Goal: Task Accomplishment & Management: Manage account settings

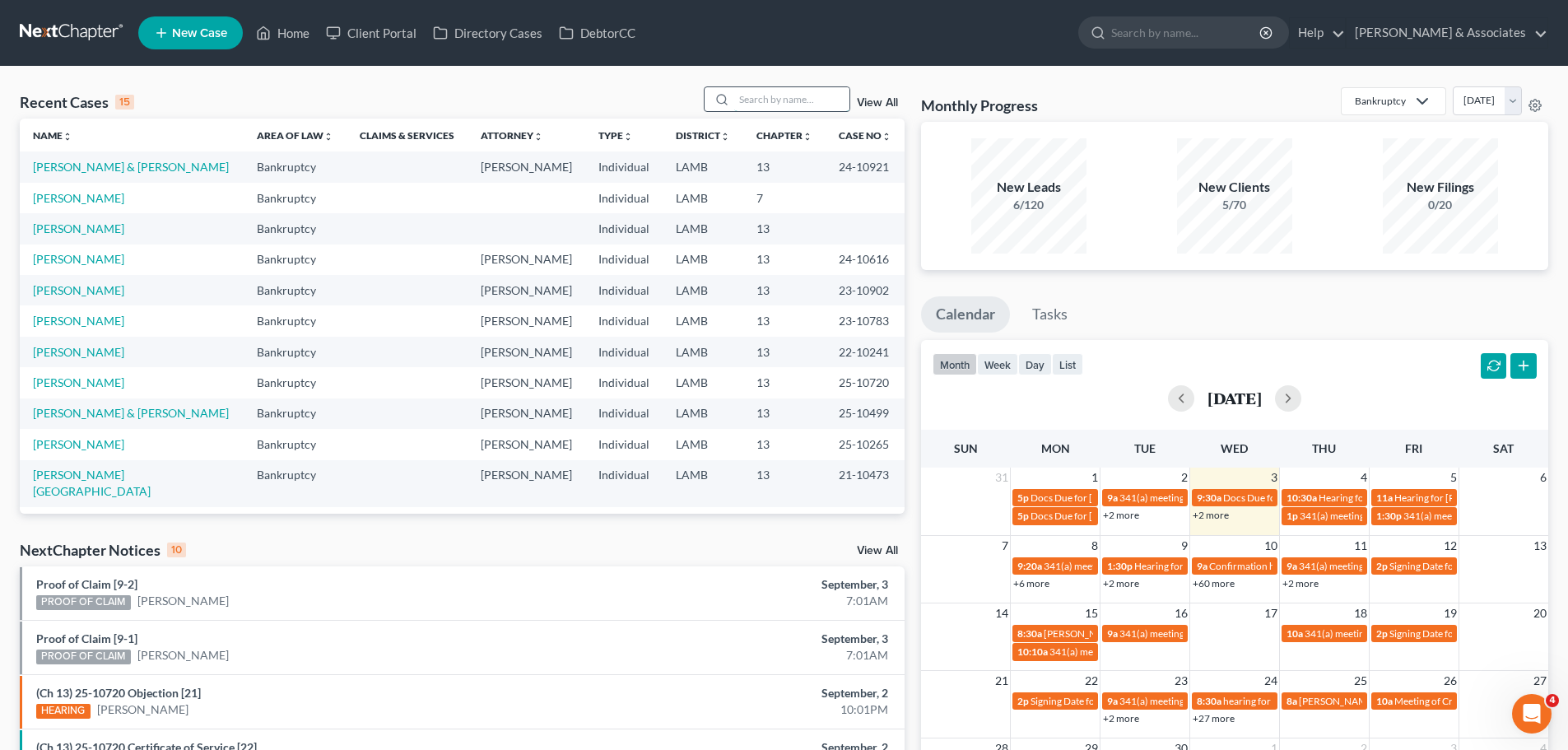
click at [785, 99] on input "search" at bounding box center [792, 99] width 116 height 24
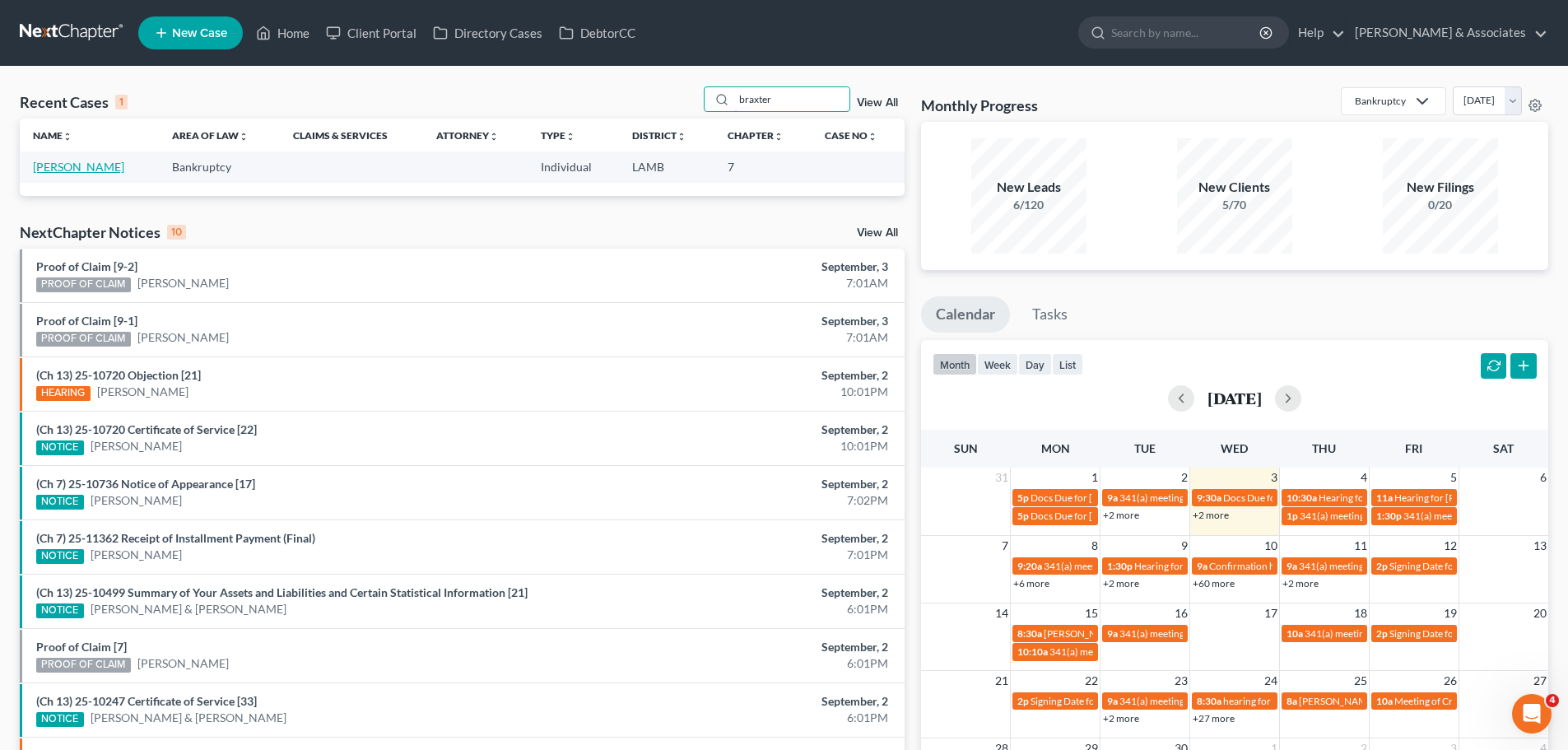
type input "braxter"
click at [49, 169] on link "[PERSON_NAME]" at bounding box center [78, 166] width 91 height 14
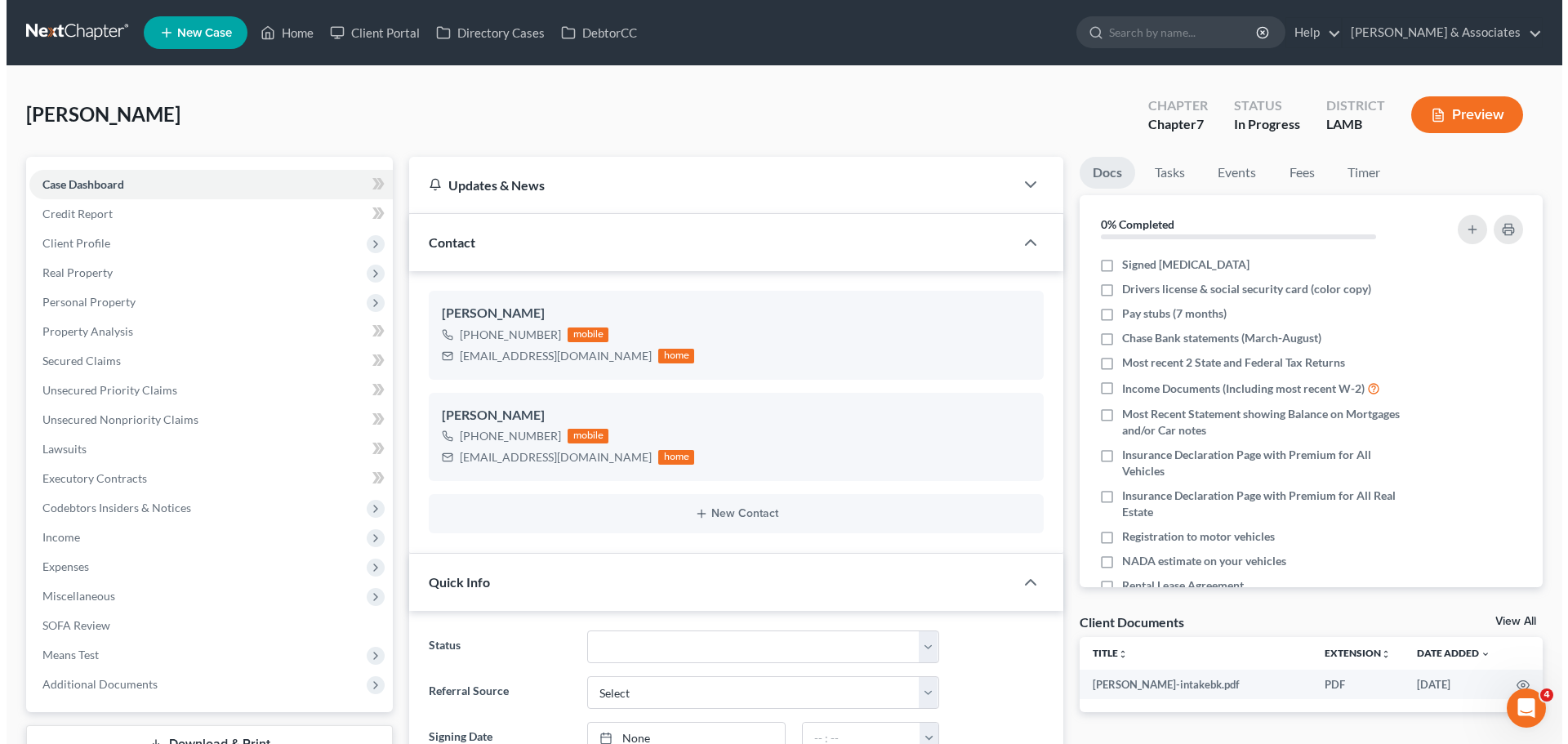
scroll to position [116, 0]
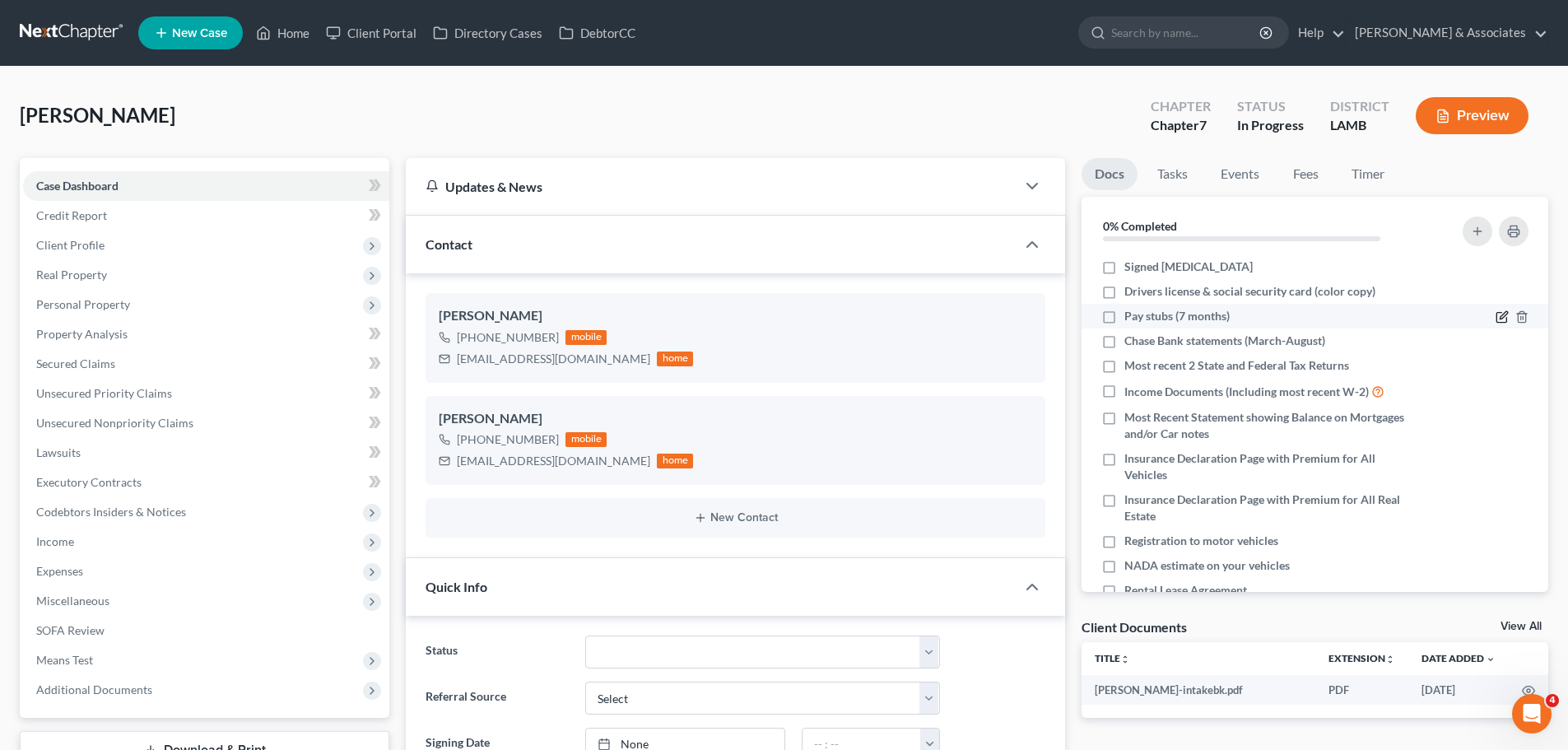
click at [1496, 322] on icon "button" at bounding box center [1502, 316] width 13 height 13
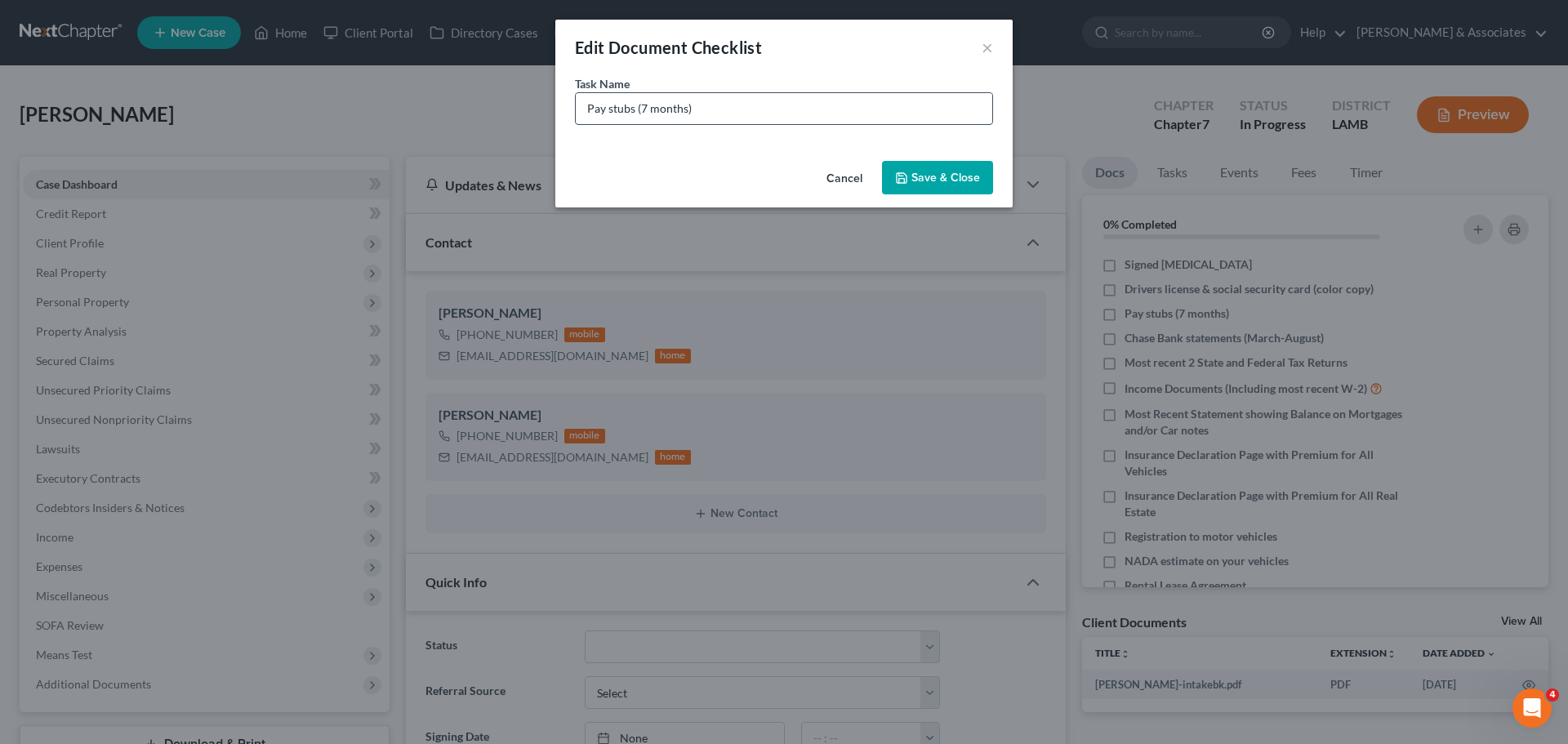
click at [721, 120] on input "Pay stubs (7 months)" at bounding box center [784, 109] width 417 height 31
click at [577, 109] on input "Pay stubs (7 months)" at bounding box center [784, 109] width 417 height 31
click at [794, 106] on input "Previous employment Pay stubs (7 months)" at bounding box center [784, 109] width 417 height 31
click at [796, 107] on input "Previous employment Pay stubs (7 months)" at bounding box center [784, 109] width 417 height 31
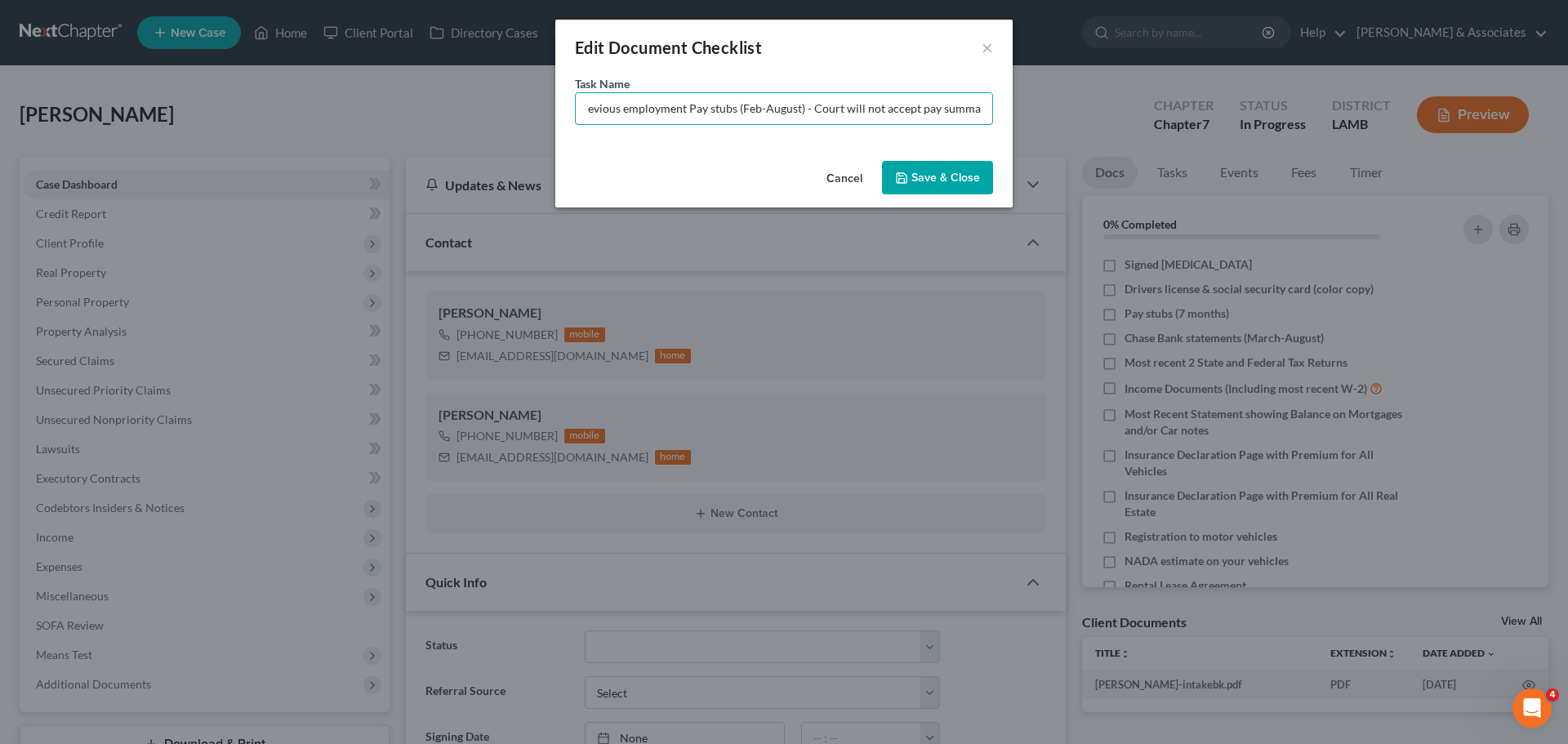
type input "Previous employment Pay stubs (Feb-August) - Court will not accept pay summary"
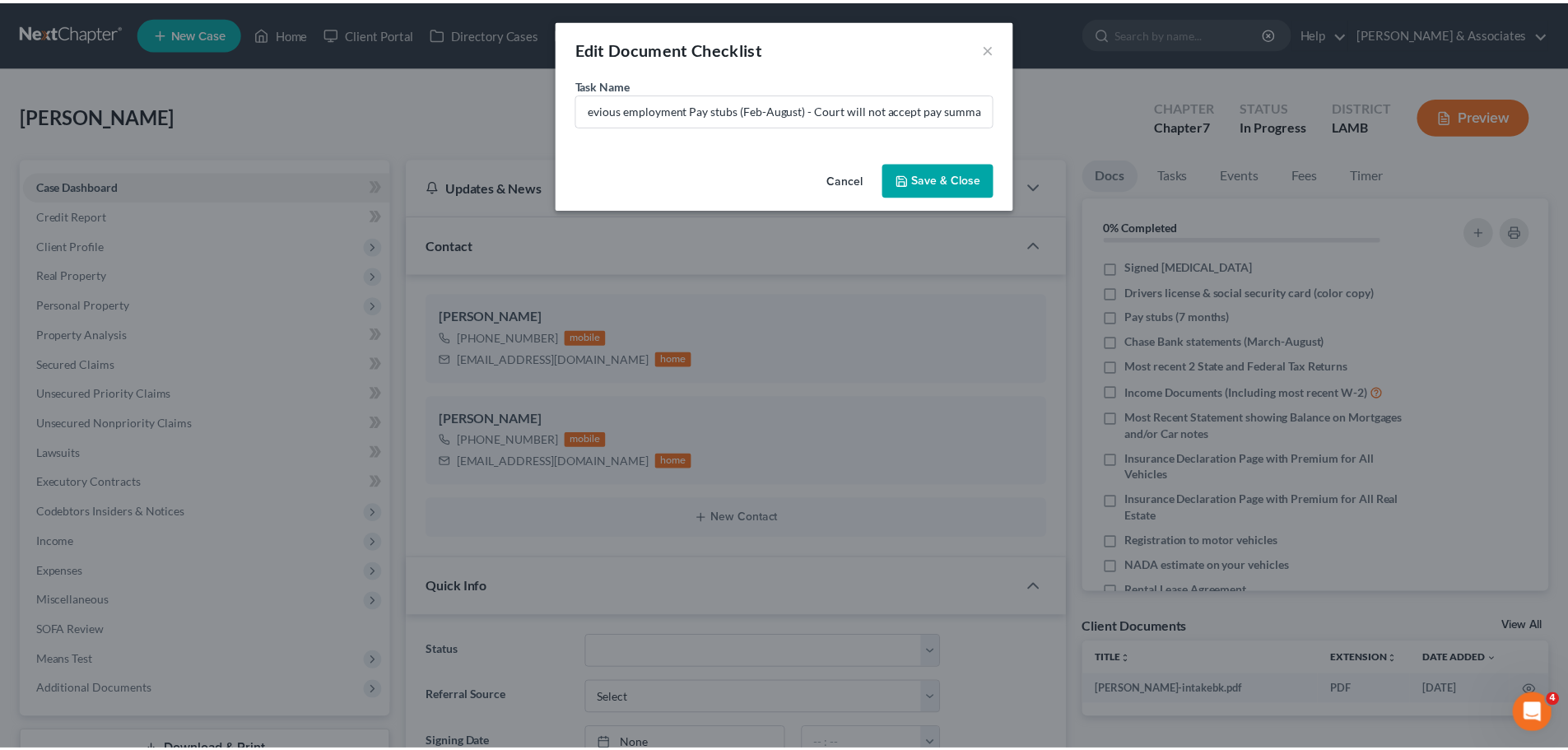
scroll to position [0, 0]
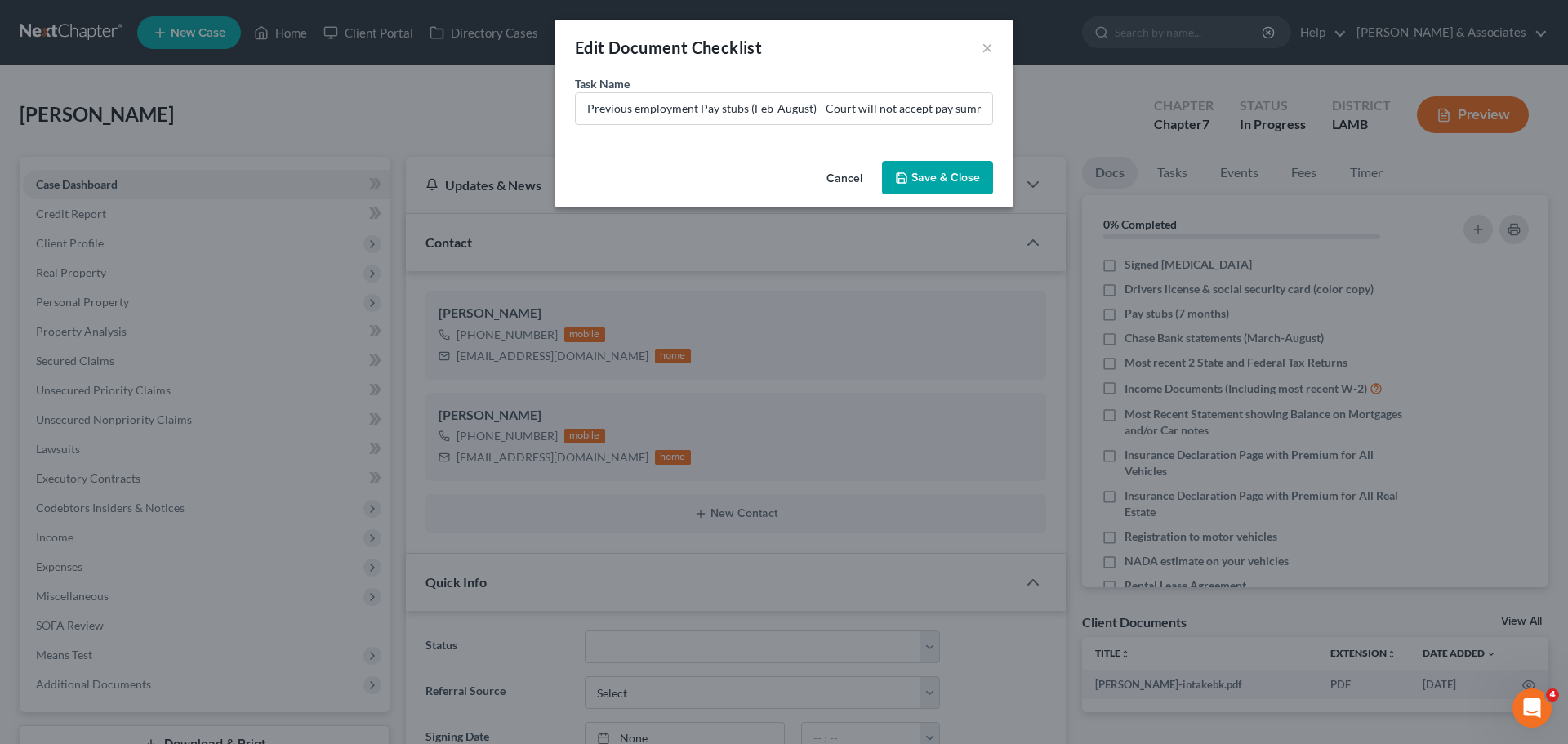
click at [925, 183] on button "Save & Close" at bounding box center [938, 178] width 111 height 34
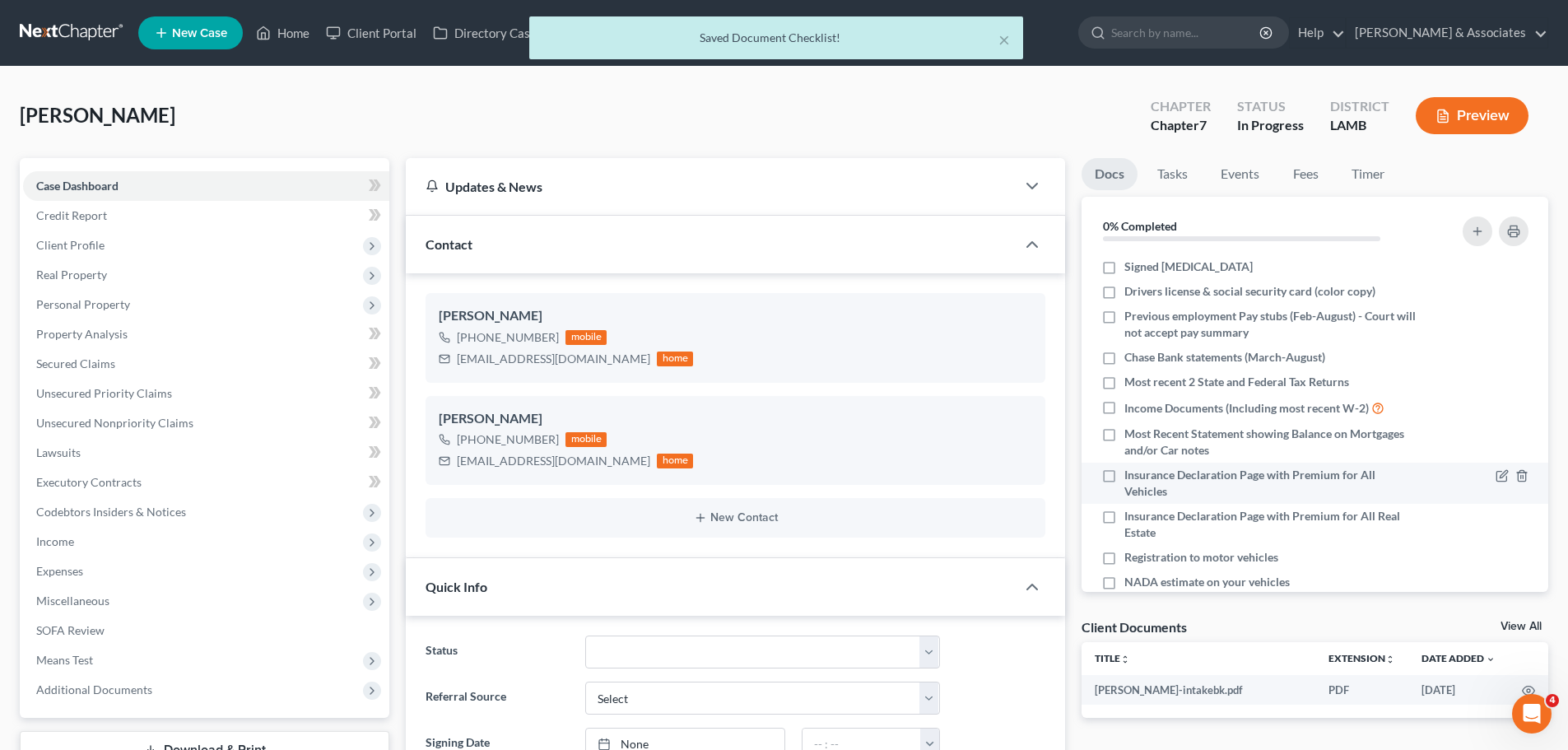
click at [1268, 481] on span "Insurance Declaration Page with Premium for All Vehicles" at bounding box center [1271, 483] width 293 height 33
click at [1142, 478] on input "Insurance Declaration Page with Premium for All Vehicles" at bounding box center [1136, 472] width 10 height 10
checkbox input "true"
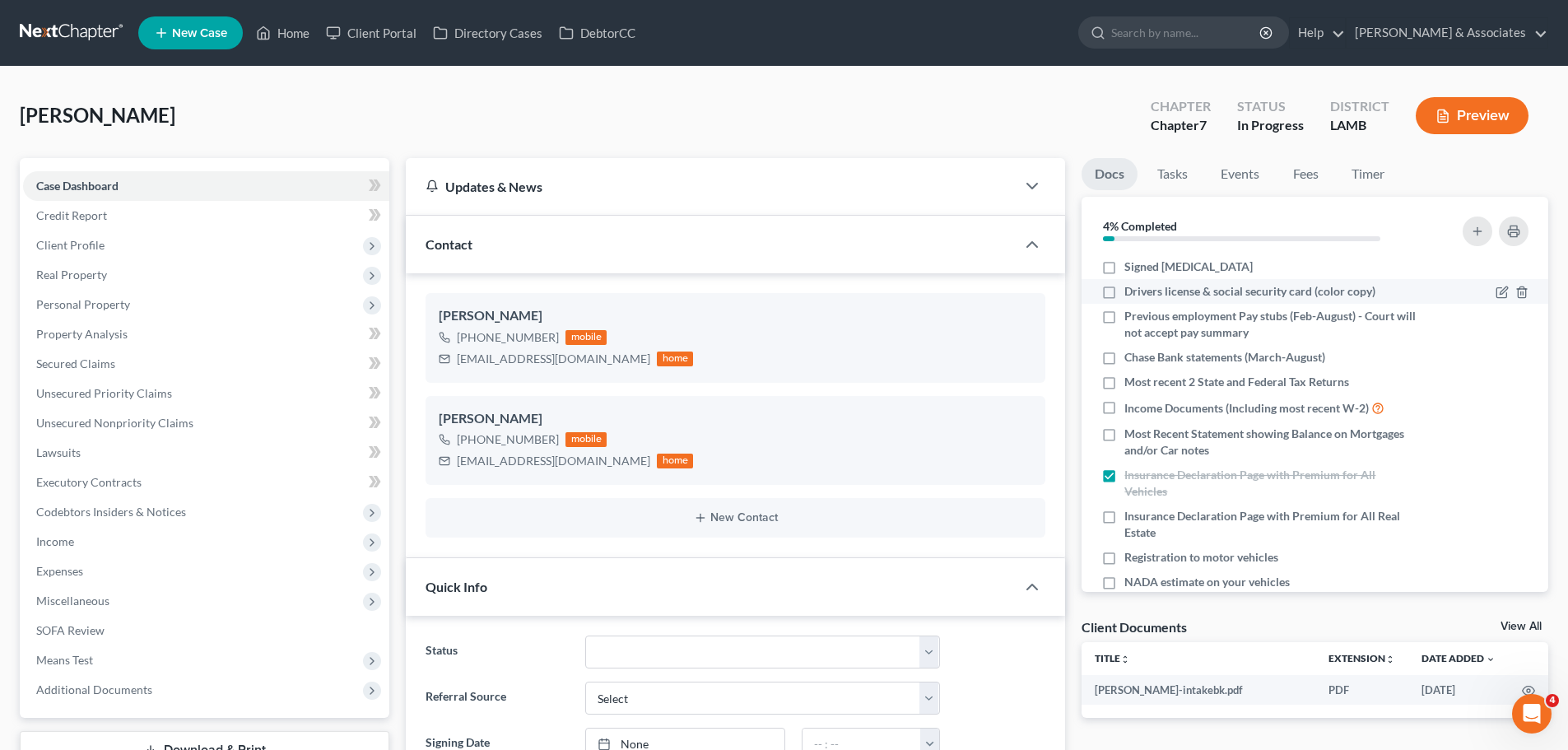
click at [1177, 290] on span "Drivers license & social security card (color copy)" at bounding box center [1250, 291] width 251 height 16
click at [1142, 290] on input "Drivers license & social security card (color copy)" at bounding box center [1136, 288] width 10 height 10
checkbox input "true"
click at [1159, 254] on li "Signed [MEDICAL_DATA]" at bounding box center [1314, 266] width 467 height 25
click at [1150, 266] on span "Signed [MEDICAL_DATA]" at bounding box center [1189, 266] width 129 height 16
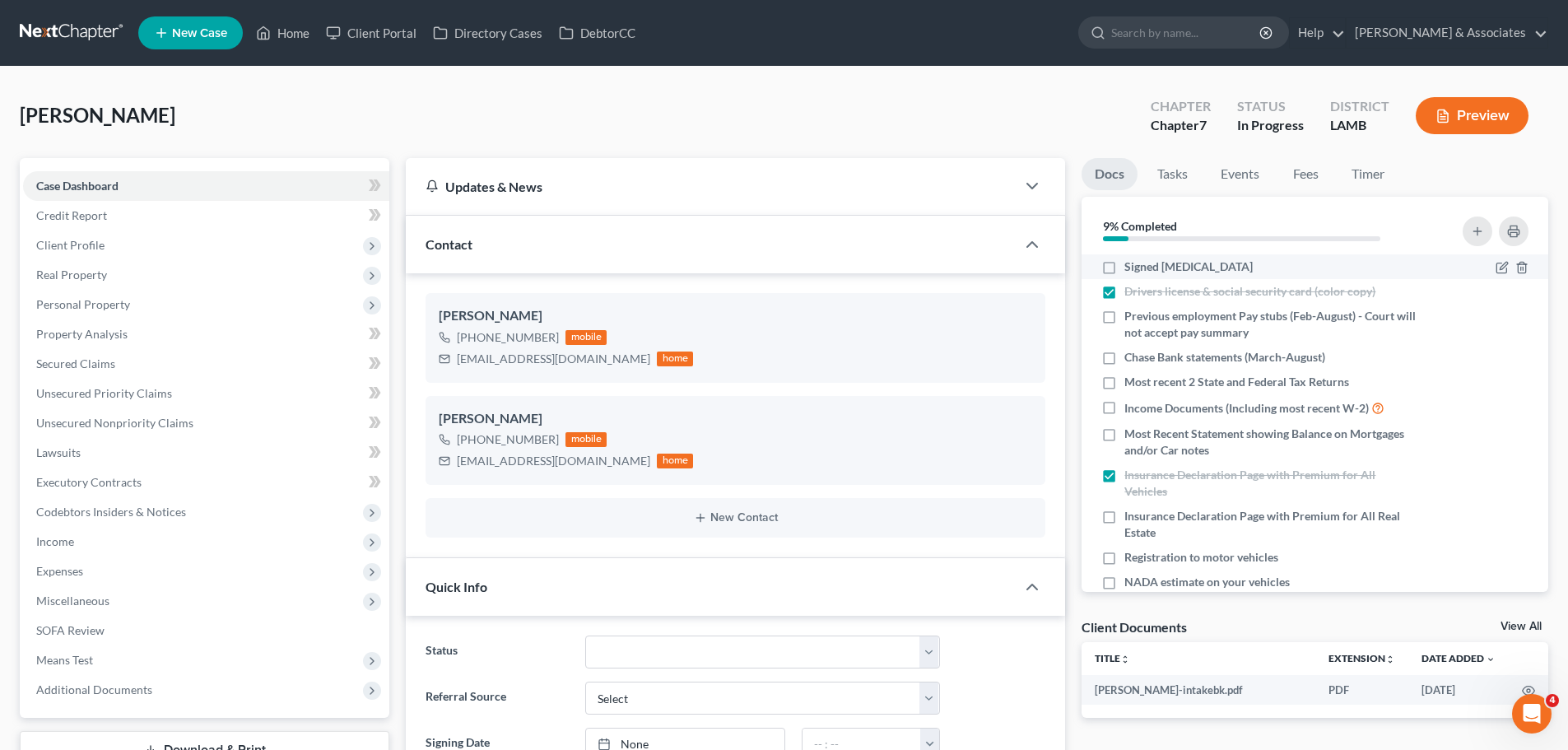
click at [1142, 266] on input "Signed [MEDICAL_DATA]" at bounding box center [1136, 264] width 10 height 10
checkbox input "true"
click at [1152, 359] on span "Chase Bank statements (March-August)" at bounding box center [1225, 357] width 201 height 16
click at [1142, 359] on input "Chase Bank statements (March-August)" at bounding box center [1136, 354] width 10 height 10
checkbox input "true"
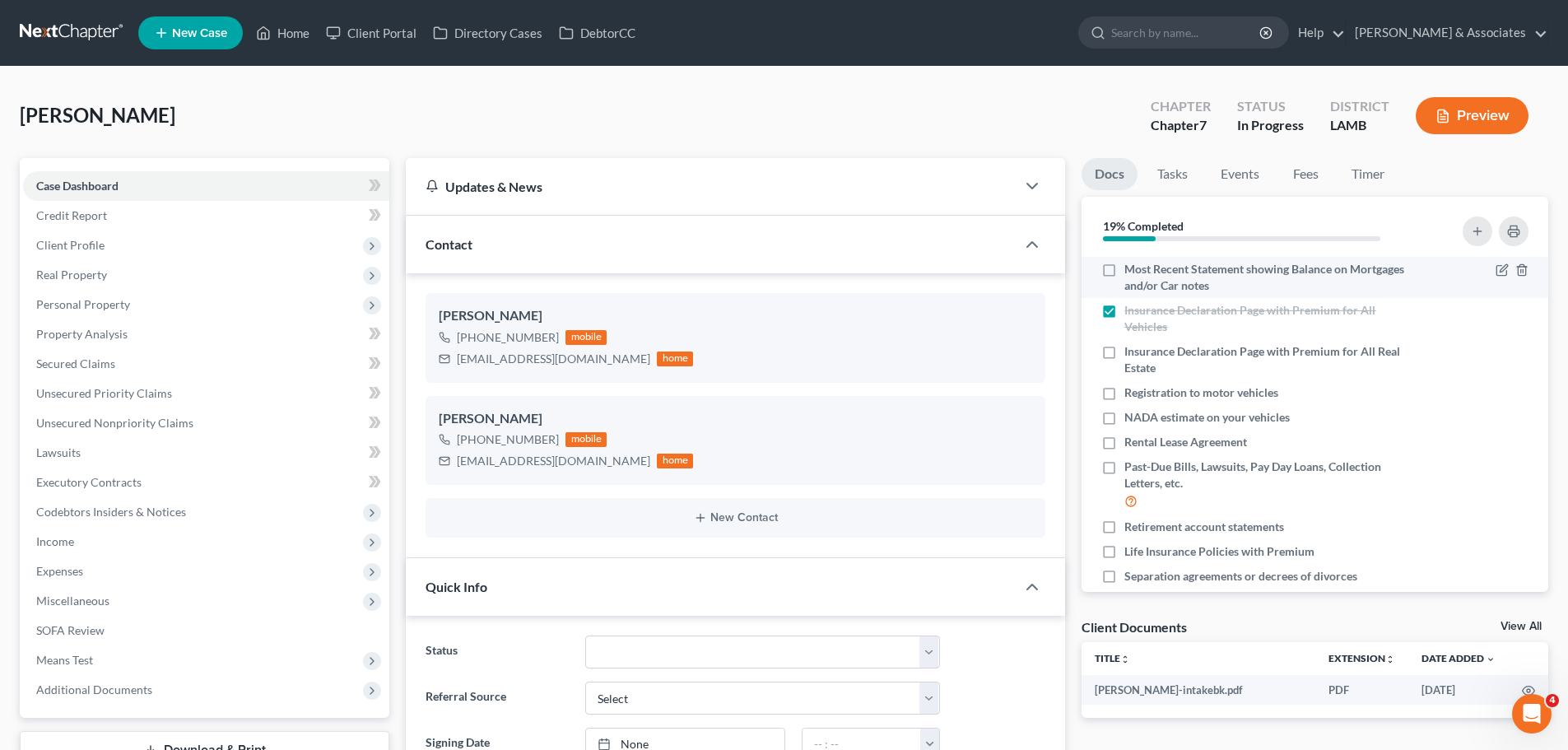
scroll to position [247, 0]
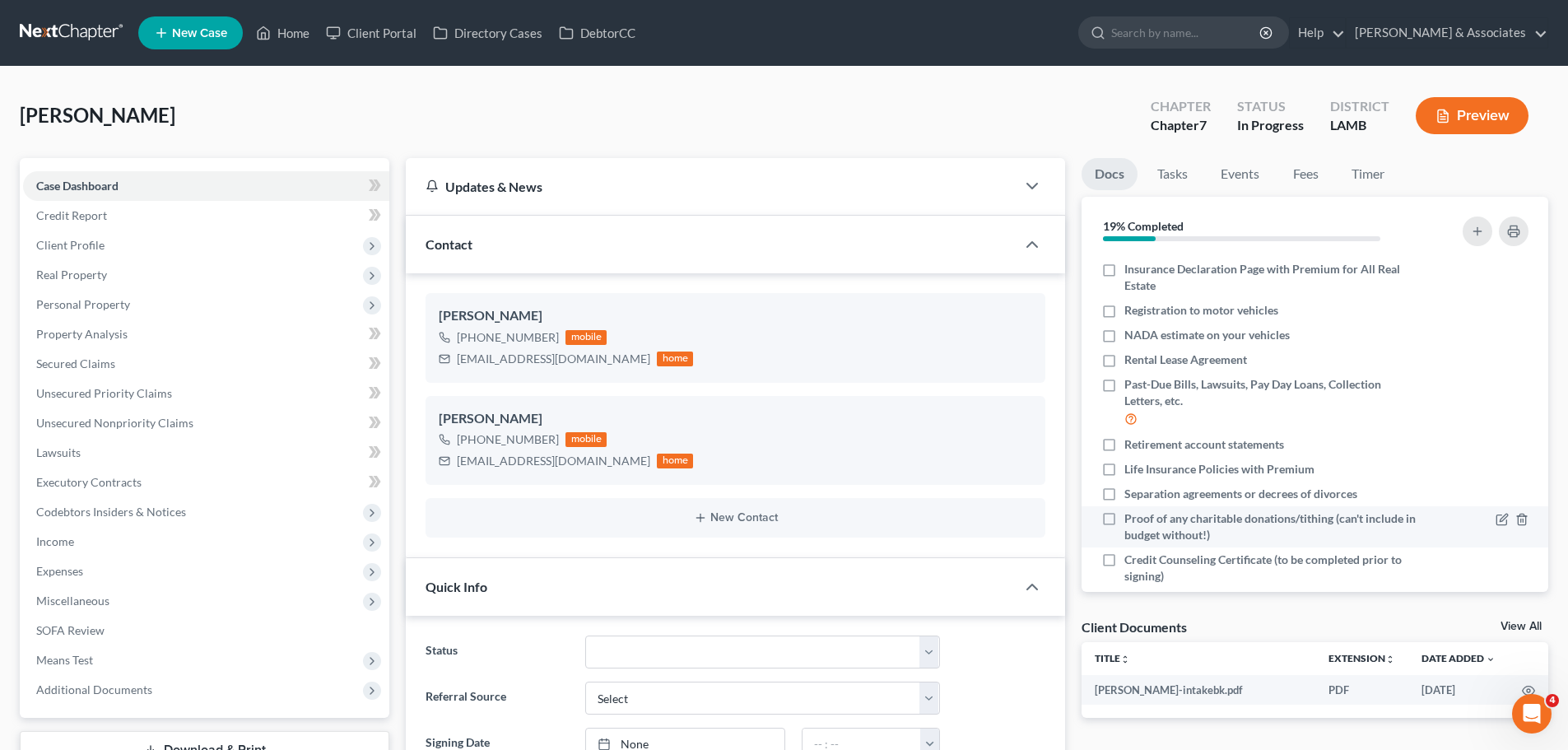
click at [1195, 522] on span "Proof of any charitable donations/tithing (can't include in budget without!)" at bounding box center [1271, 527] width 293 height 33
click at [1142, 521] on input "Proof of any charitable donations/tithing (can't include in budget without!)" at bounding box center [1136, 516] width 10 height 10
checkbox input "true"
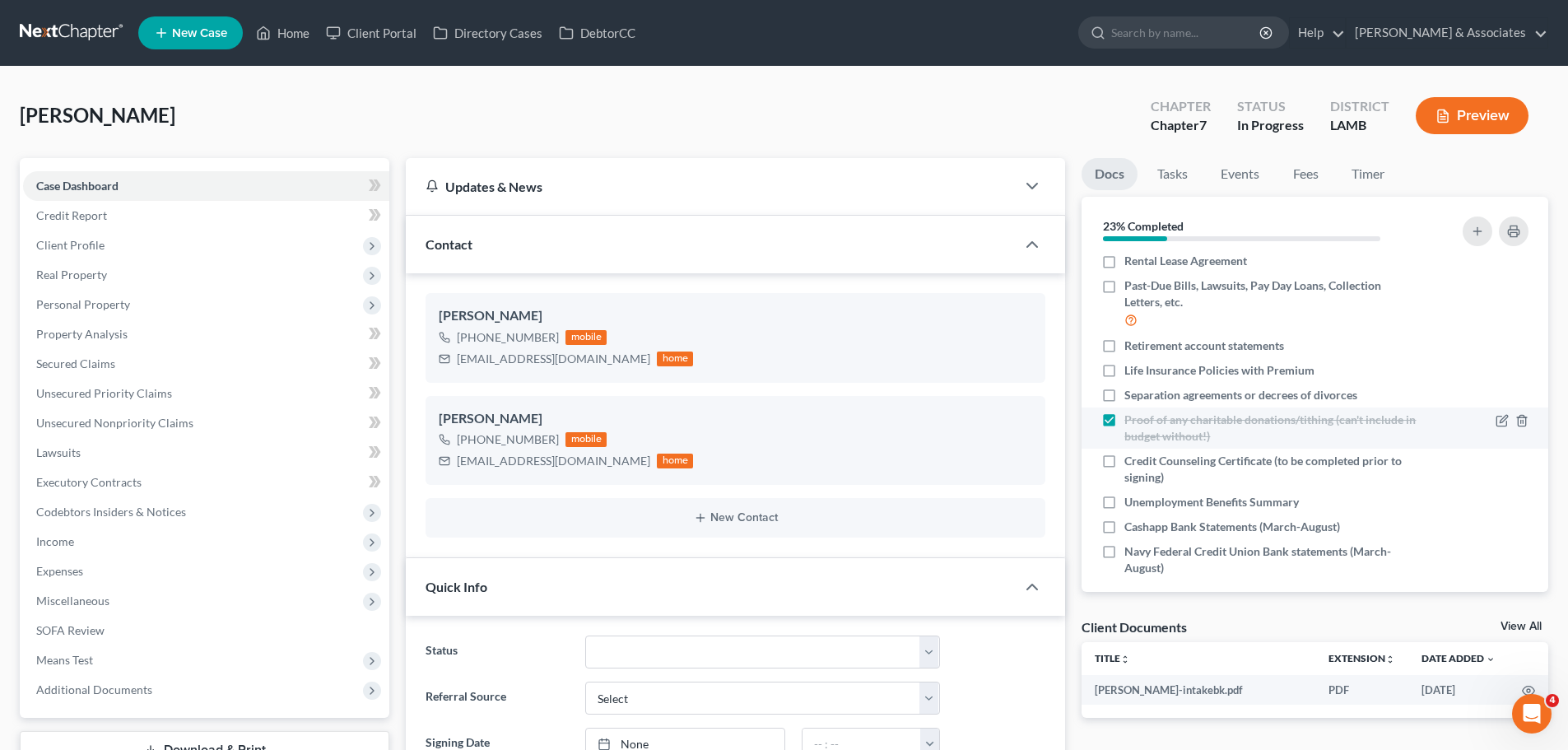
scroll to position [360, 0]
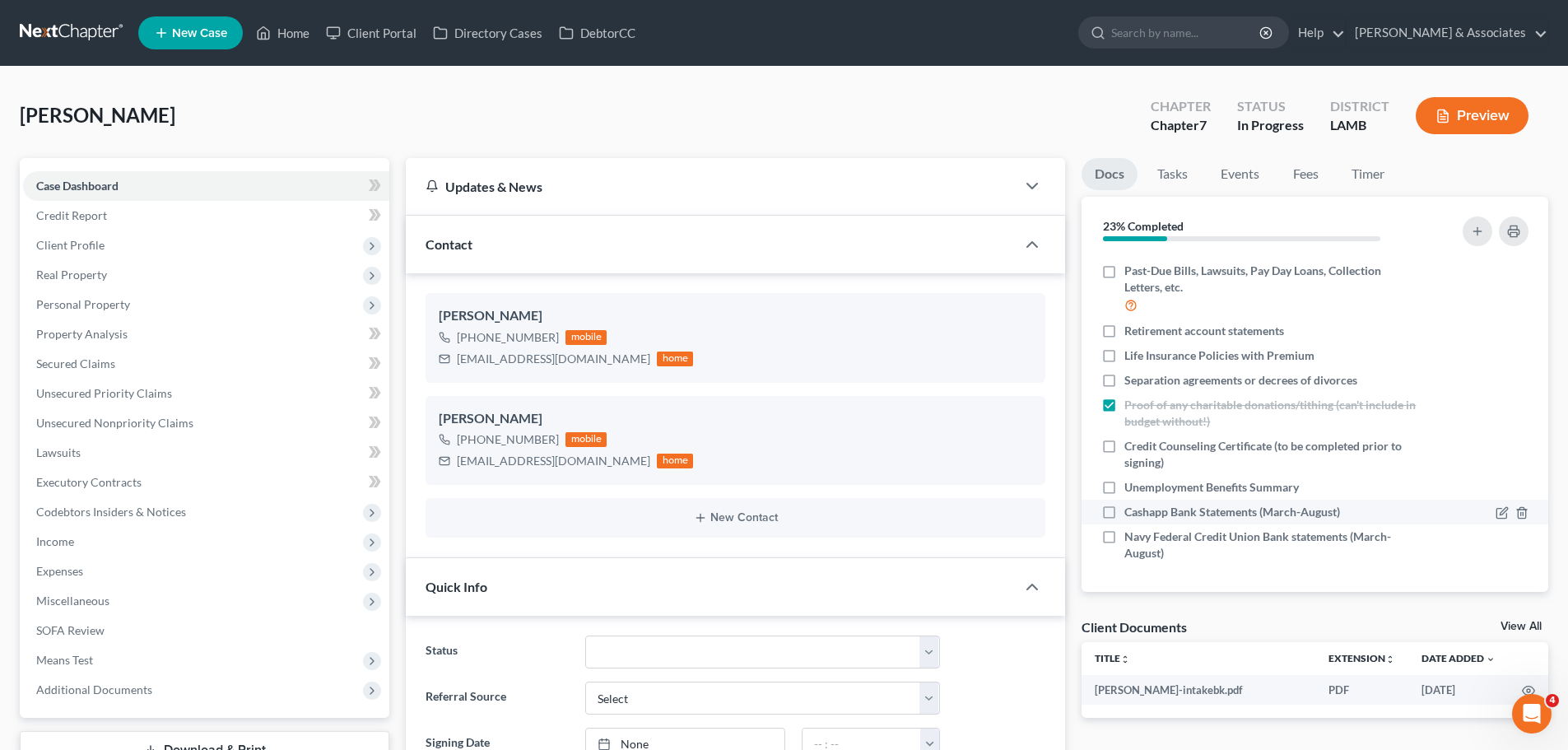
click at [1239, 516] on span "Cashapp Bank Statements (March-August)" at bounding box center [1232, 511] width 216 height 16
click at [1142, 515] on input "Cashapp Bank Statements (March-August)" at bounding box center [1136, 509] width 10 height 10
click at [1222, 512] on span "Cashapp Bank Statements (March-August)" at bounding box center [1232, 511] width 216 height 16
click at [1142, 512] on input "Cashapp Bank Statements (March-August)" at bounding box center [1136, 509] width 10 height 10
checkbox input "false"
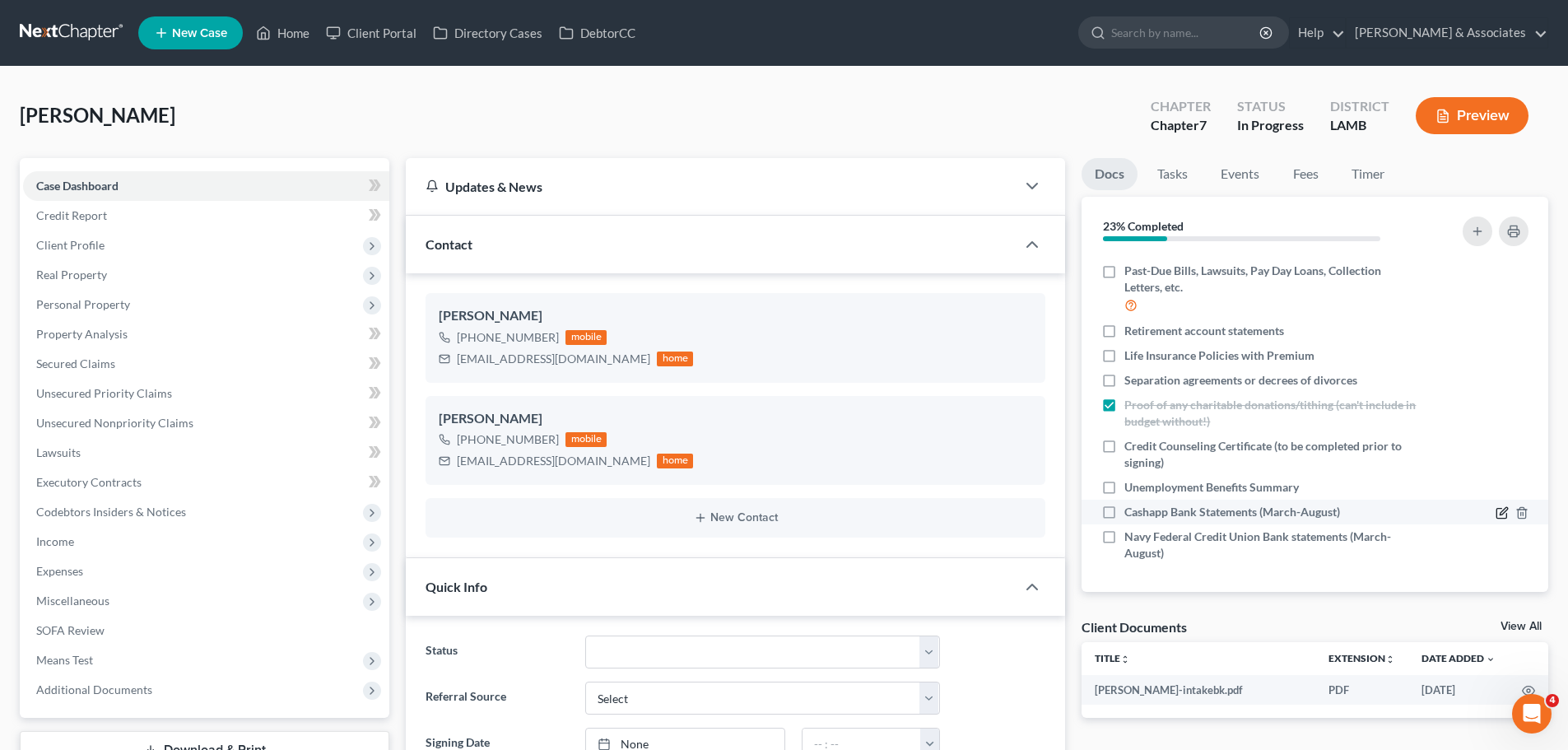
click at [1496, 508] on icon "button" at bounding box center [1502, 512] width 13 height 13
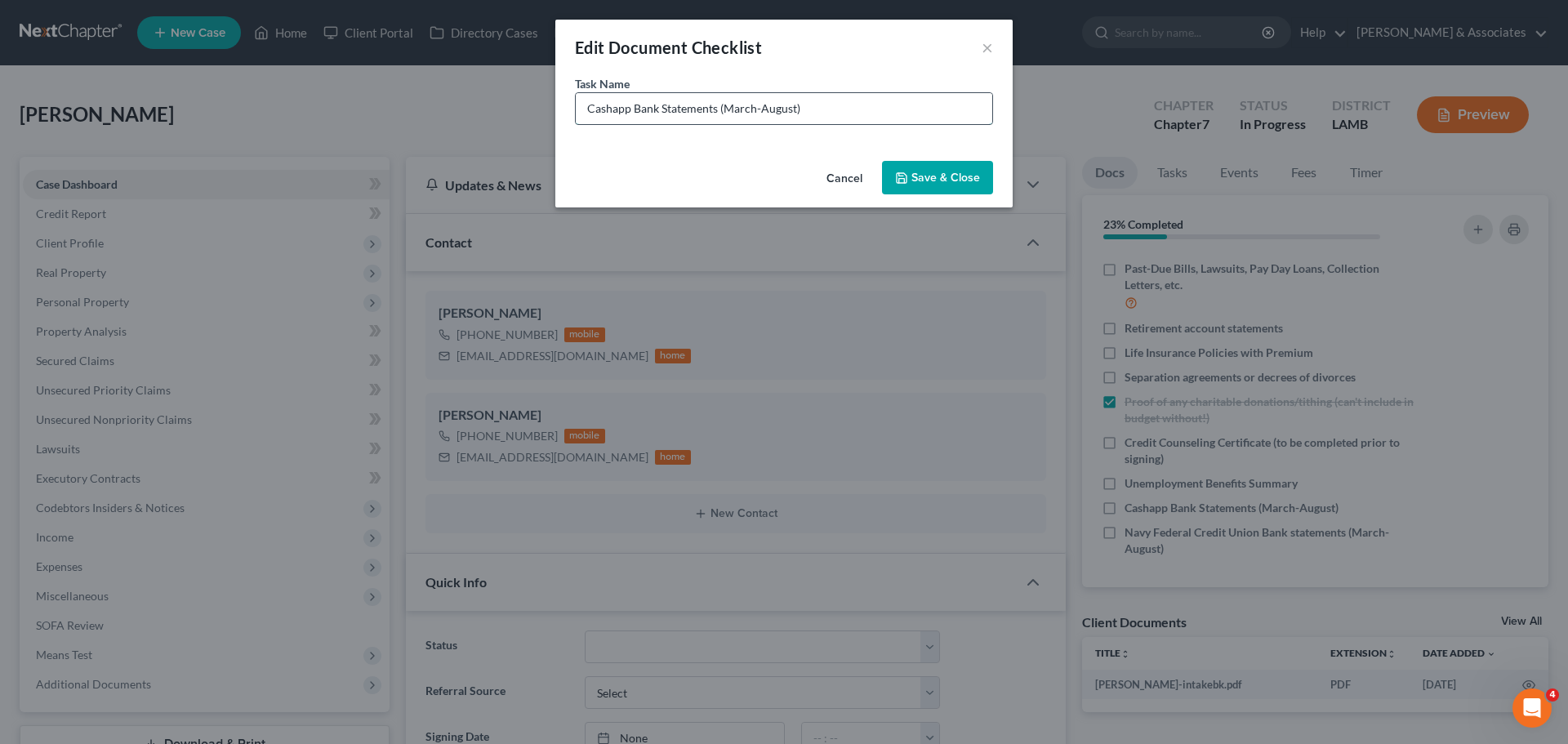
drag, startPoint x: 761, startPoint y: 111, endPoint x: 720, endPoint y: 111, distance: 41.0
click at [720, 111] on input "Cashapp Bank Statements (March-August)" at bounding box center [784, 109] width 417 height 31
type input "Cashapp Bank Statements (August)"
click at [933, 180] on button "Save & Close" at bounding box center [938, 178] width 111 height 34
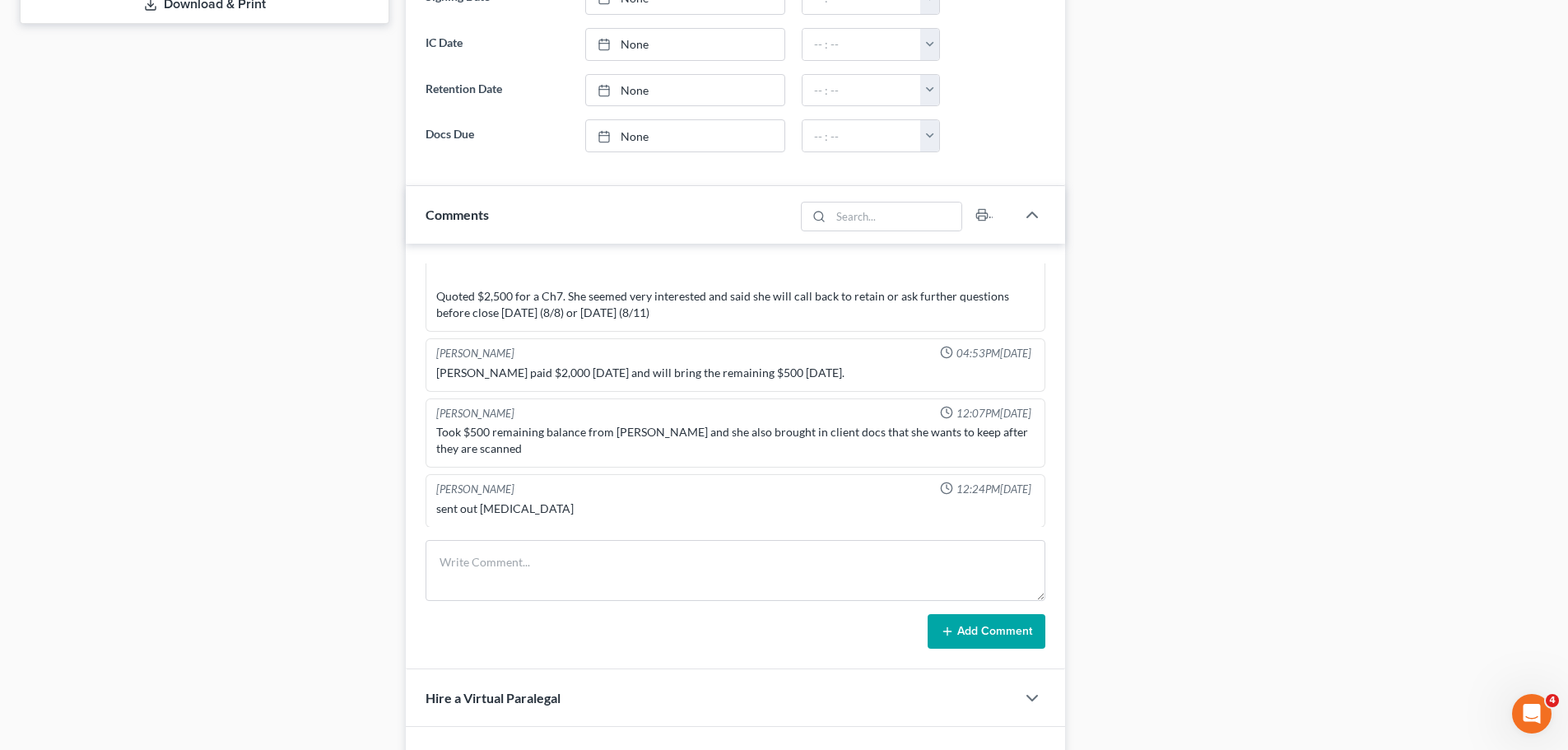
scroll to position [905, 0]
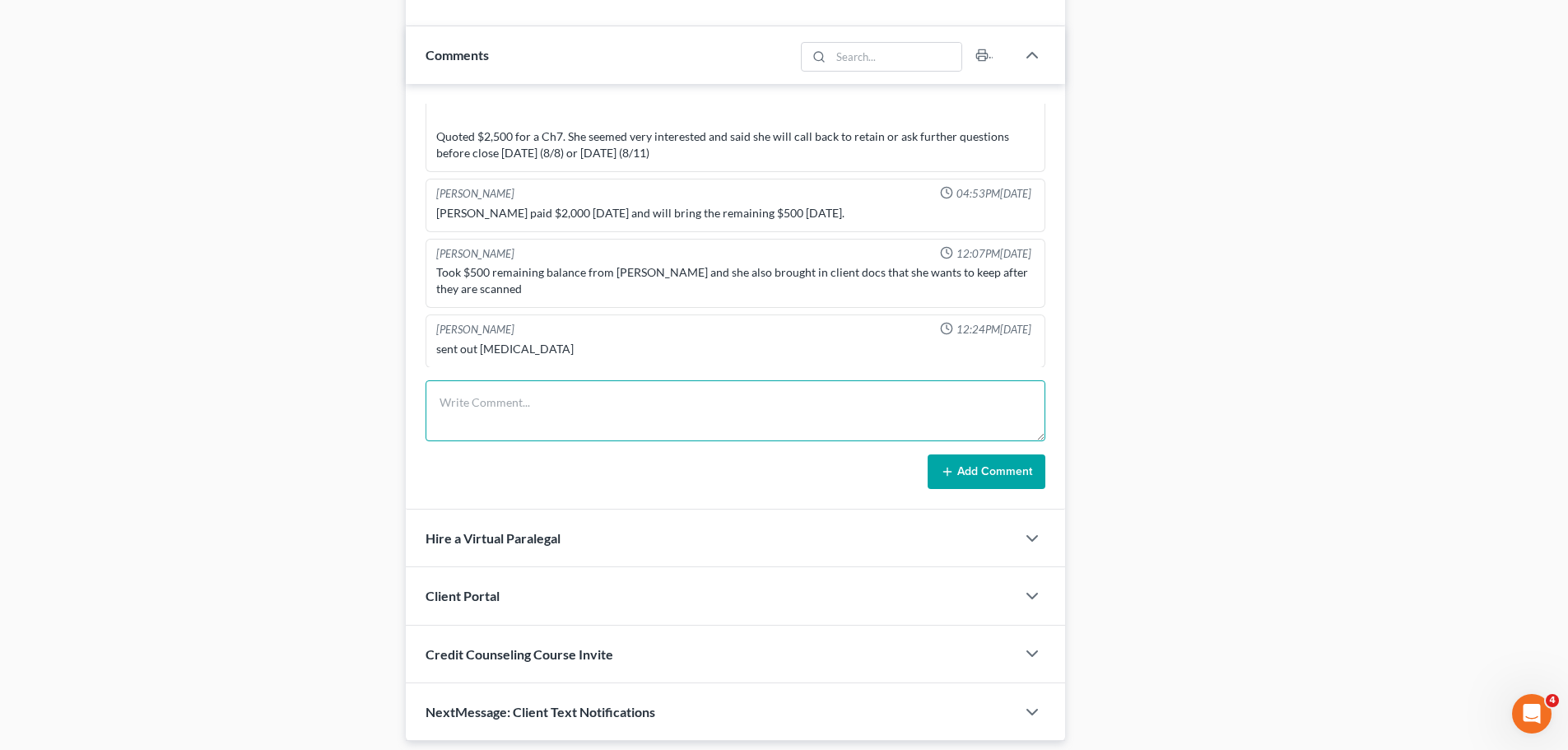
click at [748, 430] on textarea at bounding box center [735, 410] width 620 height 61
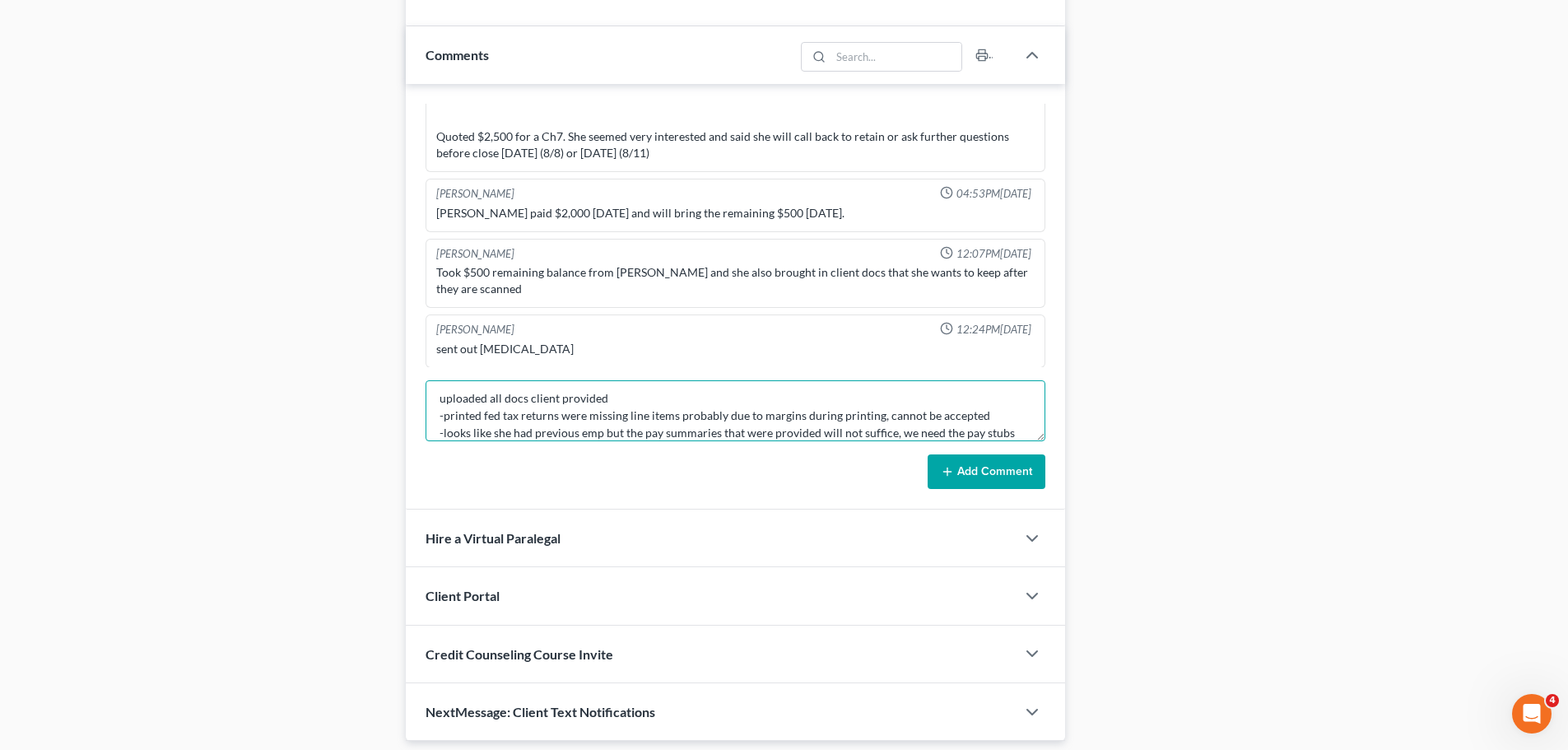
type textarea "uploaded all docs client provided -printed fed tax returns were missing line it…"
